Goal: Task Accomplishment & Management: Manage account settings

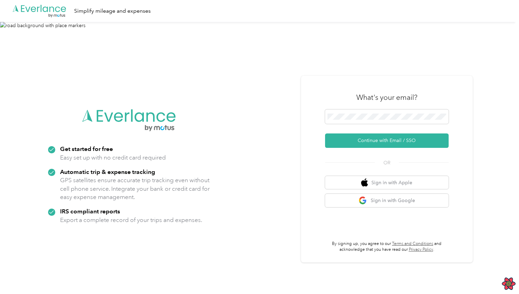
click at [354, 107] on div "What's your email?" at bounding box center [387, 97] width 124 height 24
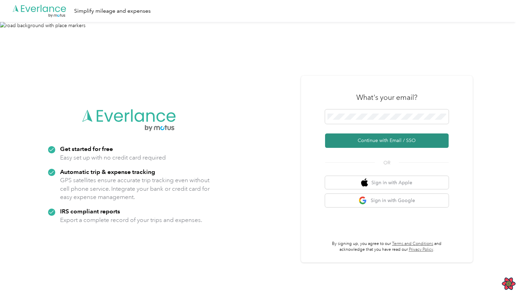
click at [365, 139] on button "Continue with Email / SSO" at bounding box center [387, 141] width 124 height 14
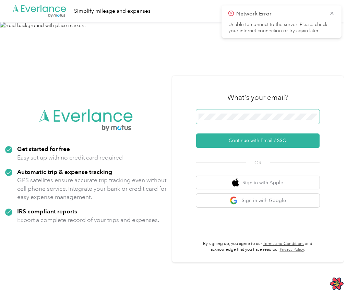
click at [246, 120] on span at bounding box center [258, 116] width 124 height 14
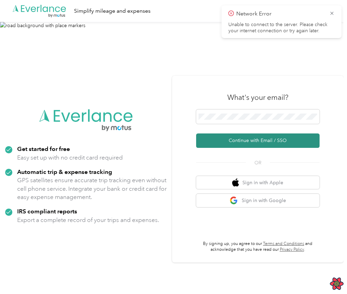
click at [266, 139] on button "Continue with Email / SSO" at bounding box center [258, 141] width 124 height 14
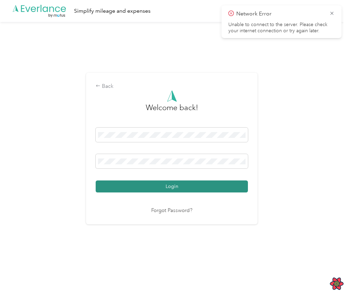
click at [196, 188] on button "Login" at bounding box center [172, 187] width 152 height 12
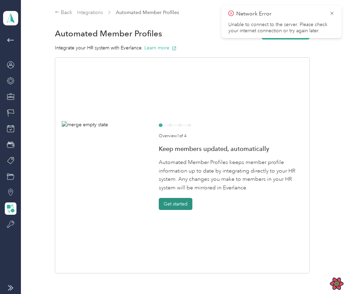
click at [178, 201] on button "Get started" at bounding box center [176, 204] width 34 height 12
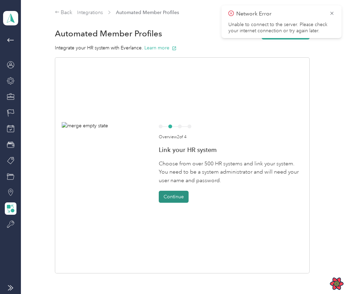
click at [180, 196] on button "Continue" at bounding box center [174, 197] width 30 height 12
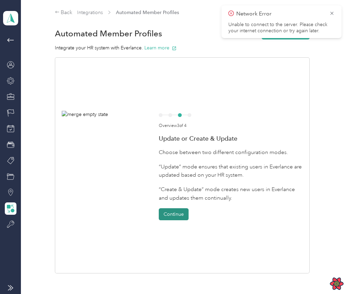
click at [180, 214] on button "Continue" at bounding box center [174, 214] width 30 height 12
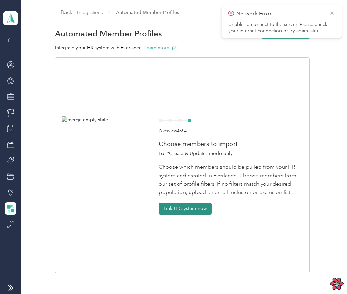
click at [188, 207] on button "Link HR system now" at bounding box center [185, 209] width 53 height 12
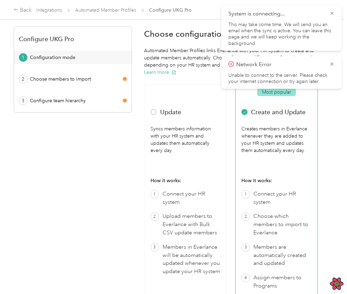
click at [328, 66] on span "Network Error" at bounding box center [282, 64] width 106 height 9
click at [331, 63] on icon at bounding box center [331, 64] width 5 height 6
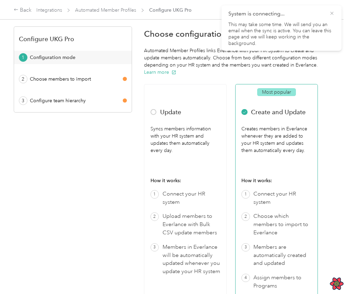
click at [332, 12] on icon at bounding box center [331, 13] width 5 height 6
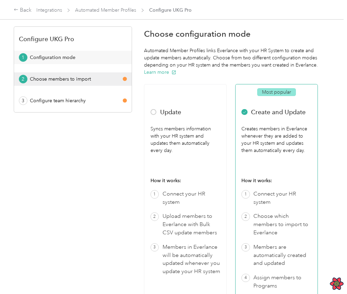
click at [107, 85] on button "2 Choose members to import" at bounding box center [73, 78] width 118 height 13
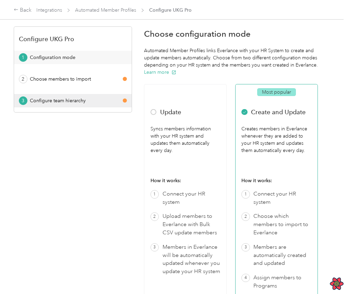
click at [88, 98] on div "Configure team hierarchy" at bounding box center [75, 100] width 91 height 7
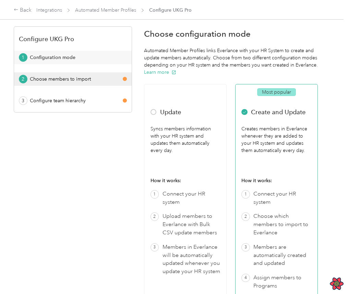
click at [89, 83] on button "2 Choose members to import" at bounding box center [73, 78] width 118 height 13
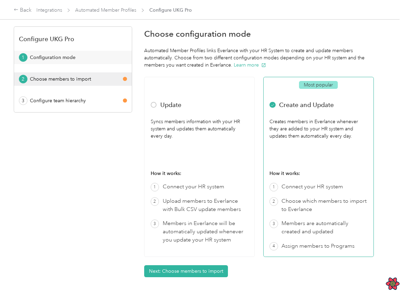
click at [120, 83] on button "2 Choose members to import" at bounding box center [73, 78] width 118 height 13
click at [92, 152] on div "Configure UKG Pro 1 Configuration mode 2 Choose members to import 3 Configure t…" at bounding box center [73, 170] width 118 height 289
click at [94, 67] on div "1 Configuration mode 2 Choose members to import 3 Configure team hierarchy" at bounding box center [73, 79] width 118 height 57
click at [88, 80] on div "Choose members to import" at bounding box center [75, 79] width 91 height 7
click at [84, 51] on button "1 Configuration mode" at bounding box center [73, 57] width 118 height 13
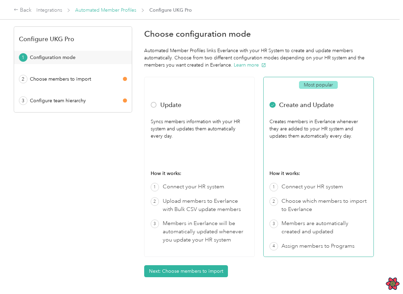
click at [86, 8] on link "Automated Member Profiles" at bounding box center [105, 10] width 61 height 6
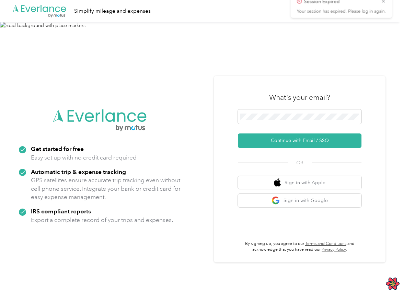
click at [384, 13] on span "Session Expired" at bounding box center [341, 14] width 99 height 9
click at [386, 13] on icon at bounding box center [387, 13] width 5 height 6
click at [323, 113] on span at bounding box center [300, 116] width 124 height 14
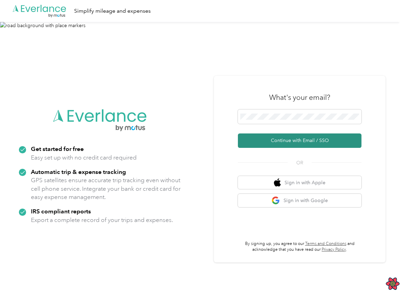
click at [324, 139] on button "Continue with Email / SSO" at bounding box center [300, 141] width 124 height 14
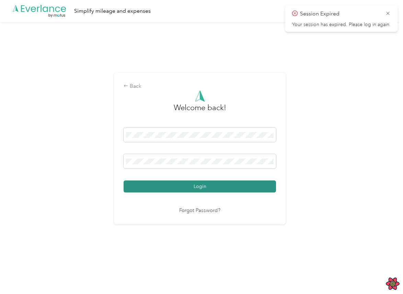
click at [219, 183] on button "Login" at bounding box center [200, 187] width 152 height 12
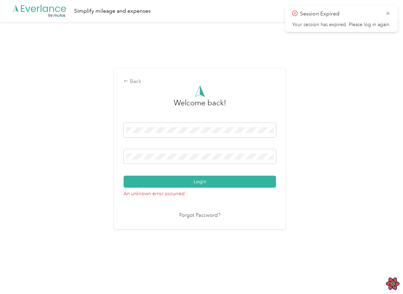
click at [355, 101] on div "Back Welcome back! Login An unknown error occurred Forgot Password?" at bounding box center [200, 151] width 400 height 259
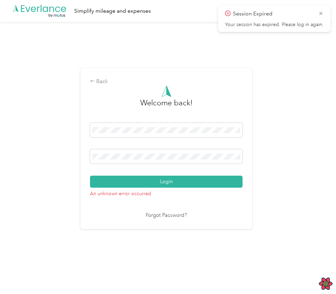
click at [293, 90] on div "Back Welcome back! Login An unknown error occurred Forgot Password?" at bounding box center [166, 151] width 332 height 259
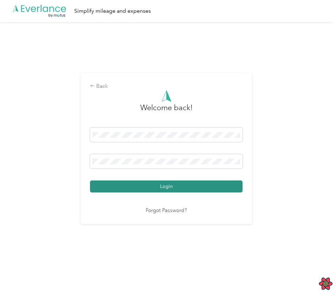
click at [163, 190] on button "Login" at bounding box center [166, 187] width 152 height 12
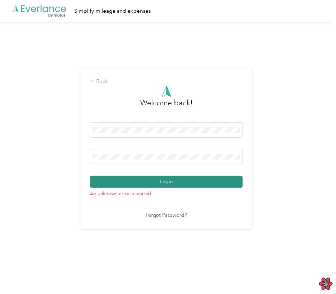
click at [193, 186] on button "Login" at bounding box center [166, 182] width 152 height 12
click at [197, 183] on button "Login" at bounding box center [166, 182] width 152 height 12
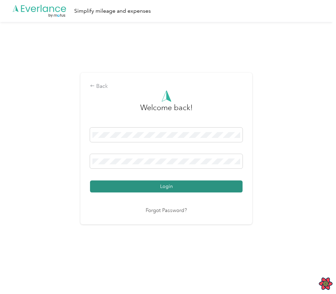
click at [239, 187] on button "Login" at bounding box center [166, 187] width 152 height 12
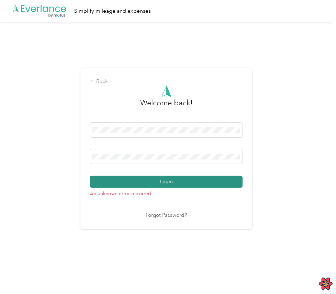
click at [194, 183] on button "Login" at bounding box center [166, 182] width 152 height 12
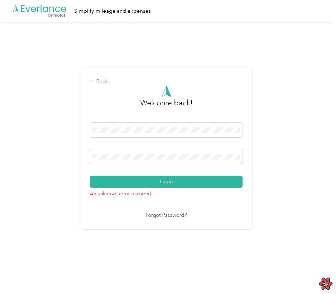
click at [160, 195] on p "An unknown error occurred" at bounding box center [166, 193] width 152 height 10
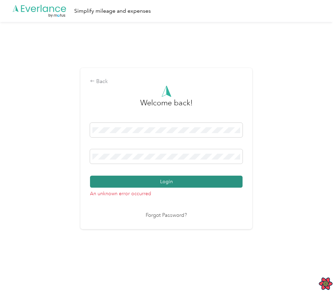
click at [178, 179] on button "Login" at bounding box center [166, 182] width 152 height 12
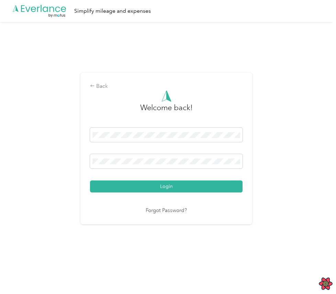
click at [159, 180] on div "Login" at bounding box center [166, 160] width 152 height 65
click at [160, 180] on div "Login" at bounding box center [166, 160] width 152 height 65
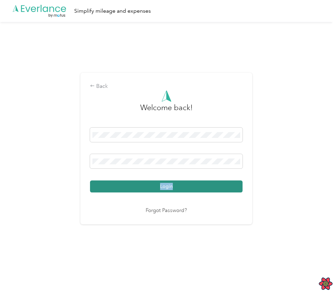
click at [159, 187] on button "Login" at bounding box center [166, 187] width 152 height 12
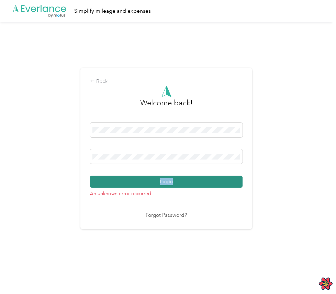
click at [161, 187] on button "Login" at bounding box center [166, 182] width 152 height 12
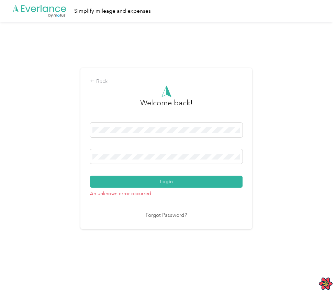
click at [171, 103] on h3 "Welcome back!" at bounding box center [166, 106] width 53 height 19
click at [147, 97] on h3 "Welcome back!" at bounding box center [166, 106] width 53 height 19
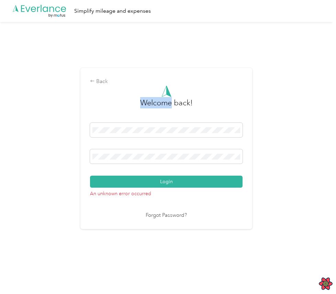
click at [189, 97] on div at bounding box center [166, 91] width 152 height 12
click at [189, 101] on h3 "Welcome back!" at bounding box center [166, 106] width 53 height 19
click at [197, 102] on div "Welcome back!" at bounding box center [166, 106] width 152 height 19
click at [154, 105] on h3 "Welcome back!" at bounding box center [166, 106] width 53 height 19
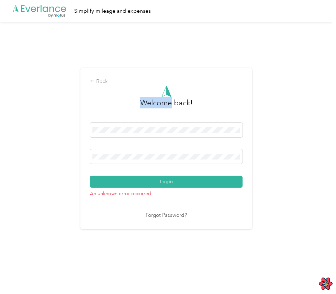
click at [180, 102] on h3 "Welcome back!" at bounding box center [166, 106] width 53 height 19
click at [197, 104] on div "Welcome back!" at bounding box center [166, 106] width 152 height 19
click at [285, 206] on div "Back Welcome back! Login An unknown error occurred Forgot Password?" at bounding box center [166, 151] width 332 height 259
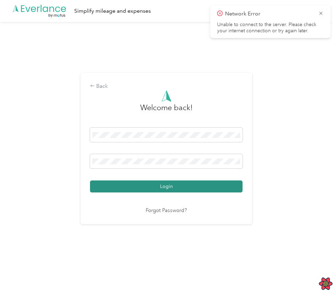
click at [191, 188] on button "Login" at bounding box center [166, 187] width 152 height 12
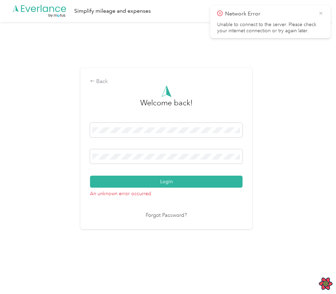
click at [322, 14] on icon at bounding box center [320, 13] width 5 height 6
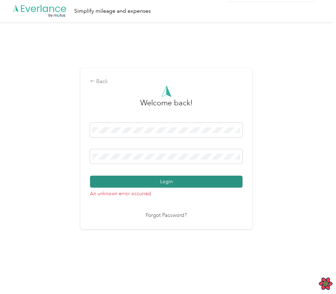
click at [170, 178] on button "Login" at bounding box center [166, 182] width 152 height 12
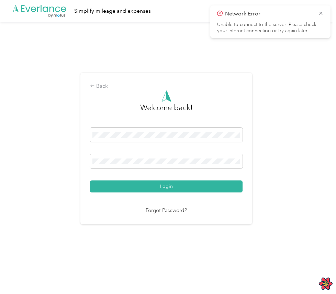
click at [208, 117] on div "Welcome back!" at bounding box center [166, 111] width 152 height 19
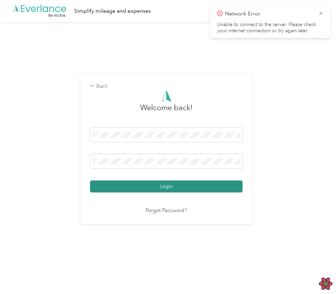
click at [208, 181] on button "Login" at bounding box center [166, 187] width 152 height 12
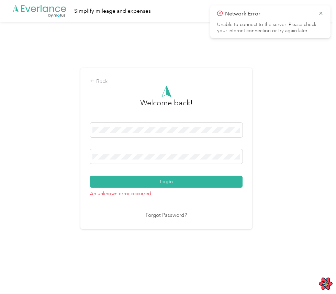
click at [96, 85] on div at bounding box center [166, 91] width 152 height 12
click at [103, 80] on div "Back" at bounding box center [166, 82] width 152 height 8
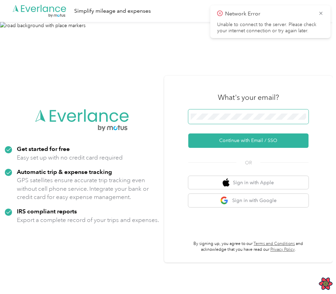
click at [222, 121] on span at bounding box center [248, 116] width 120 height 14
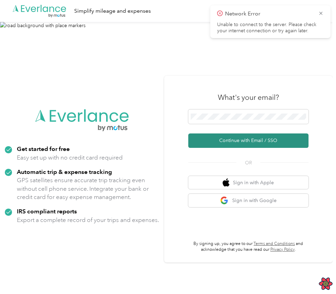
click at [233, 137] on button "Continue with Email / SSO" at bounding box center [248, 141] width 120 height 14
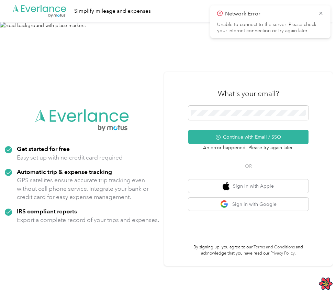
click at [209, 123] on form "Continue with Email / SSO" at bounding box center [248, 125] width 120 height 38
click at [319, 11] on icon at bounding box center [320, 13] width 5 height 6
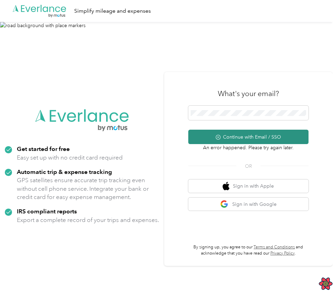
click at [282, 141] on button "Continue with Email / SSO" at bounding box center [248, 137] width 120 height 14
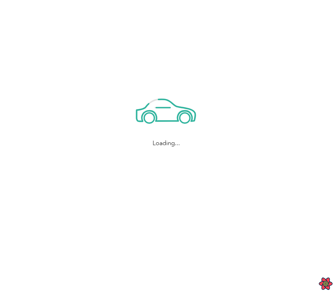
click at [218, 54] on div "Loading..." at bounding box center [166, 117] width 332 height 235
click at [218, 75] on div "A few more seconds..." at bounding box center [166, 117] width 332 height 235
click at [275, 115] on div "Fueling our engines..." at bounding box center [166, 117] width 332 height 235
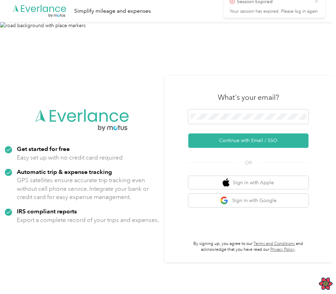
click at [319, 13] on icon at bounding box center [320, 13] width 5 height 6
click at [266, 113] on span at bounding box center [248, 116] width 120 height 14
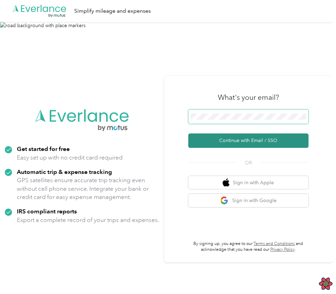
click at [254, 143] on button "Continue with Email / SSO" at bounding box center [248, 141] width 120 height 14
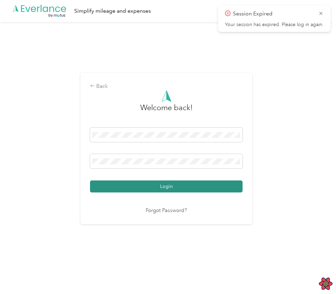
click at [183, 188] on button "Login" at bounding box center [166, 187] width 152 height 12
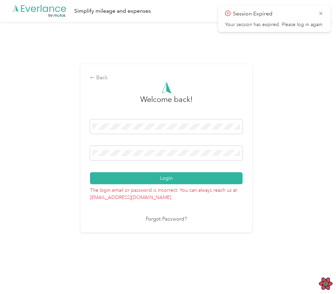
click at [322, 16] on span "Session Expired" at bounding box center [274, 14] width 99 height 9
click at [320, 12] on icon at bounding box center [320, 13] width 5 height 6
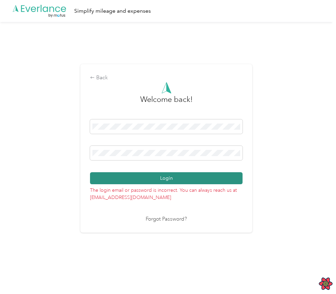
click at [123, 183] on button "Login" at bounding box center [166, 178] width 152 height 12
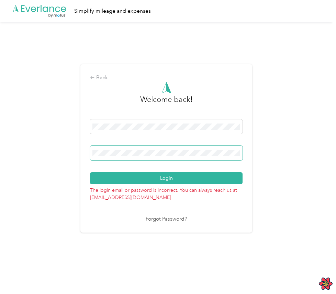
click at [139, 156] on span at bounding box center [166, 153] width 152 height 14
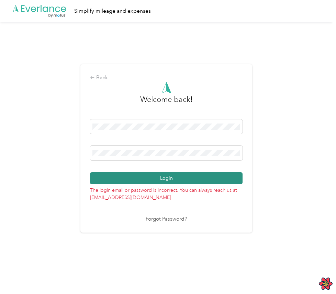
click at [111, 174] on button "Login" at bounding box center [166, 178] width 152 height 12
